Goal: Information Seeking & Learning: Learn about a topic

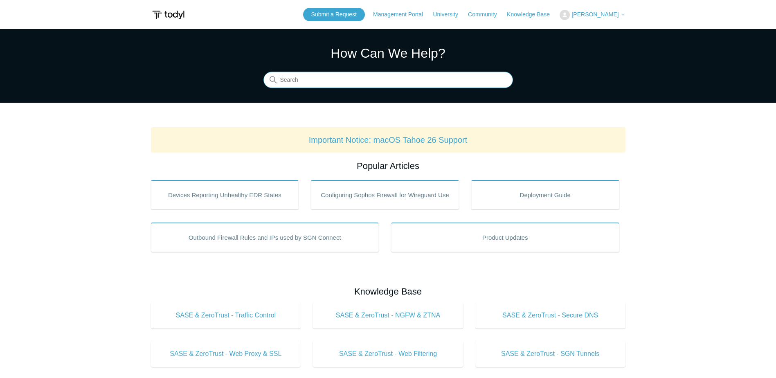
click at [312, 86] on input "Search" at bounding box center [389, 80] width 250 height 16
type input "sase"
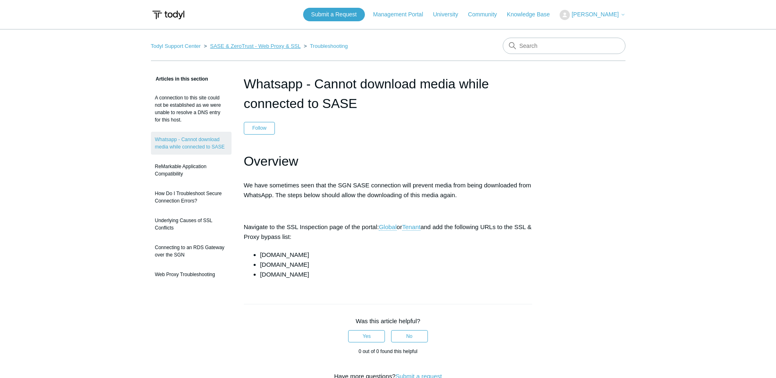
click at [238, 45] on link "SASE & ZeroTrust - Web Proxy & SSL" at bounding box center [255, 46] width 90 height 6
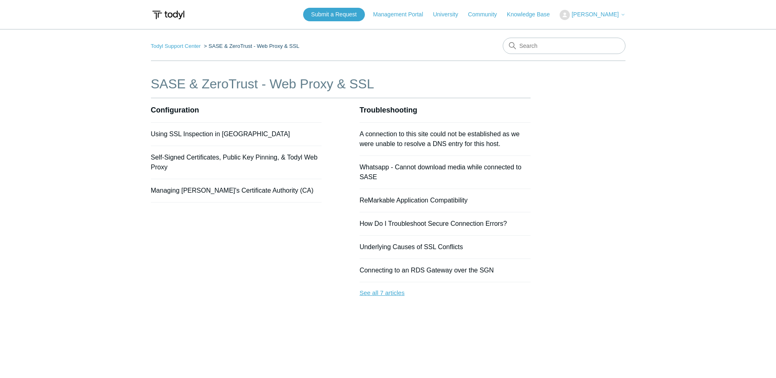
click at [379, 296] on link "See all 7 articles" at bounding box center [445, 293] width 171 height 22
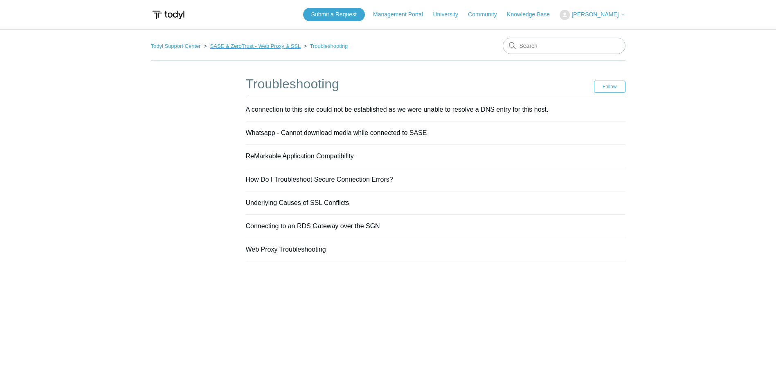
click at [250, 44] on link "SASE & ZeroTrust - Web Proxy & SSL" at bounding box center [255, 46] width 90 height 6
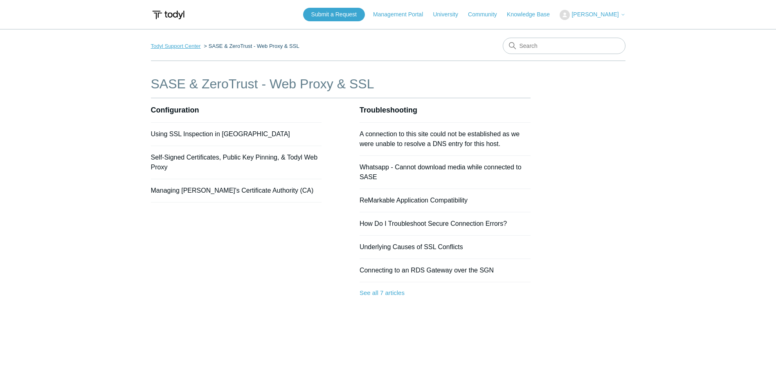
click at [182, 47] on link "Todyl Support Center" at bounding box center [176, 46] width 50 height 6
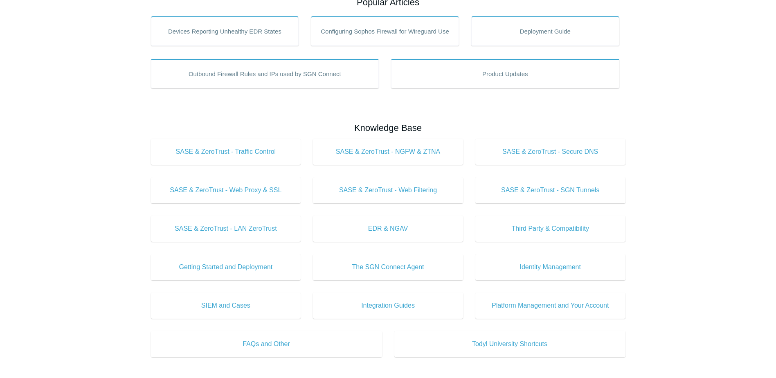
scroll to position [191, 0]
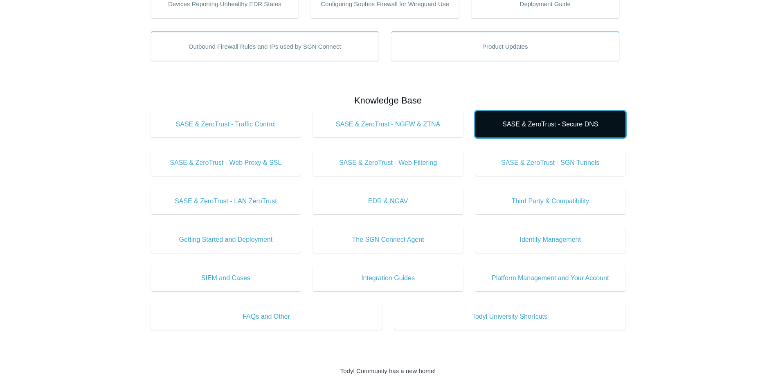
click at [537, 127] on span "SASE & ZeroTrust - Secure DNS" at bounding box center [551, 125] width 126 height 10
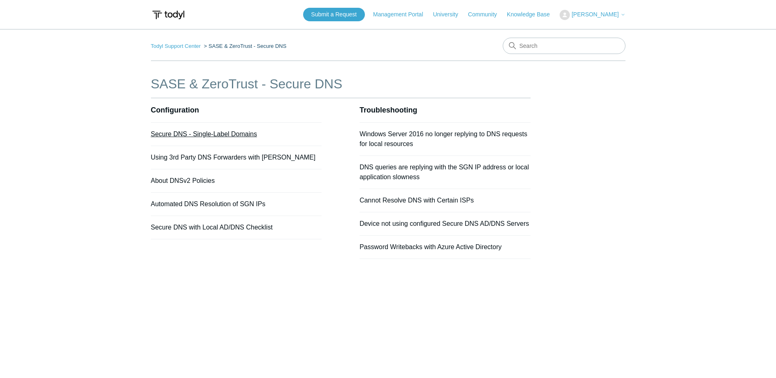
click at [230, 137] on link "Secure DNS - Single-Label Domains" at bounding box center [204, 134] width 106 height 7
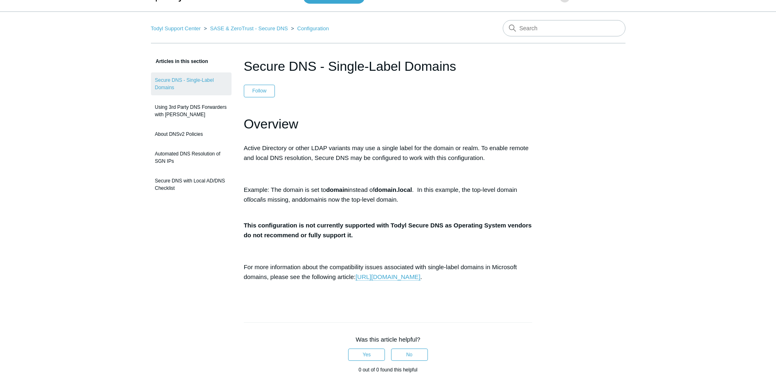
scroll to position [27, 0]
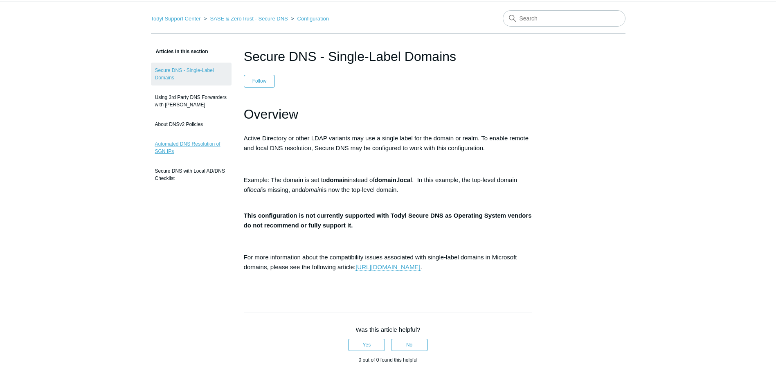
click at [214, 145] on link "Automated DNS Resolution of SGN IPs" at bounding box center [191, 147] width 81 height 23
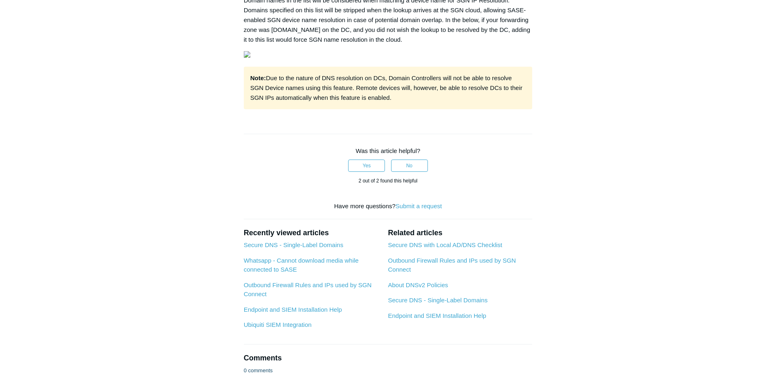
scroll to position [327, 0]
